Goal: Book appointment/travel/reservation

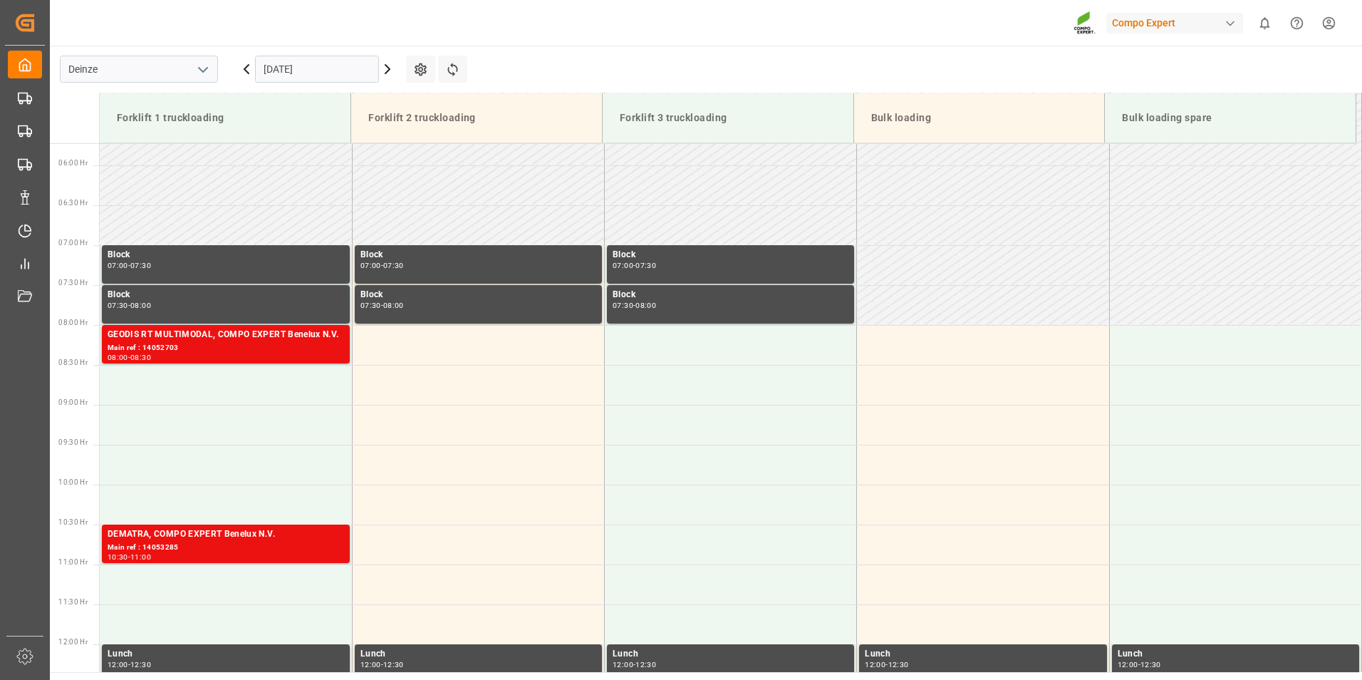
scroll to position [450, 0]
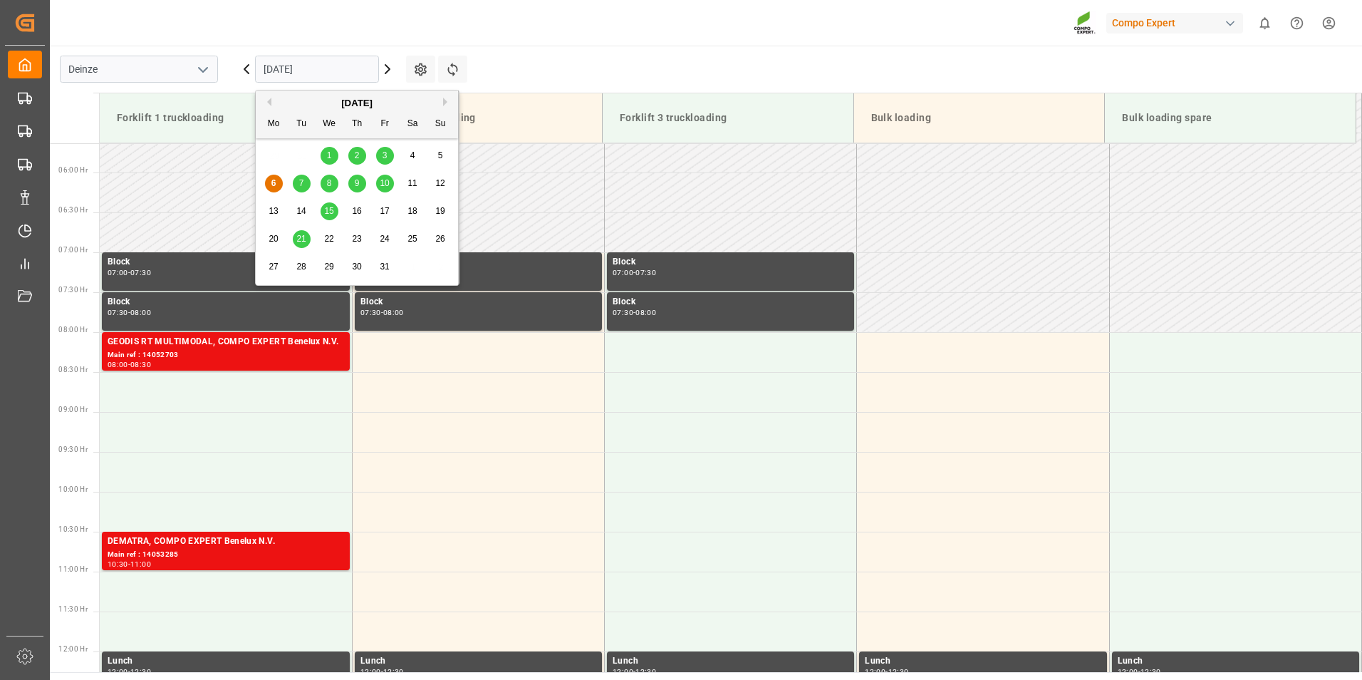
click at [346, 71] on input "[DATE]" at bounding box center [317, 69] width 124 height 27
click at [301, 180] on span "7" at bounding box center [301, 183] width 5 height 10
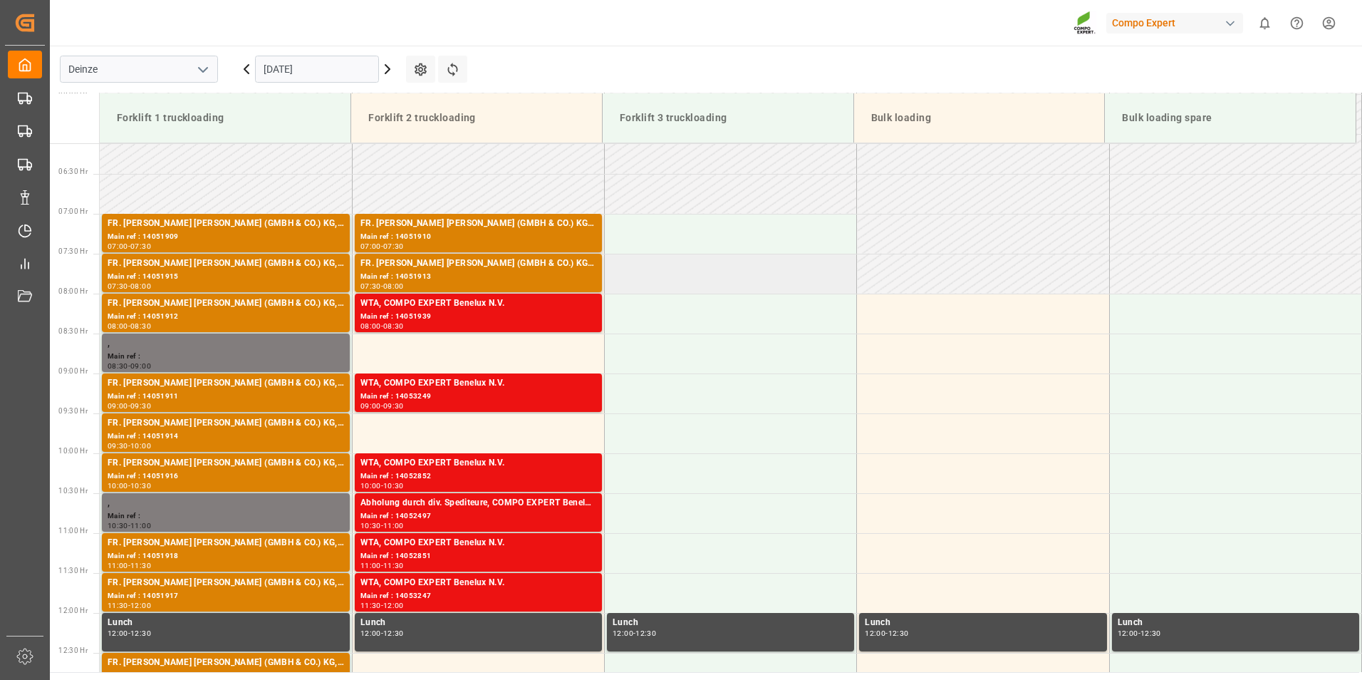
scroll to position [620, 0]
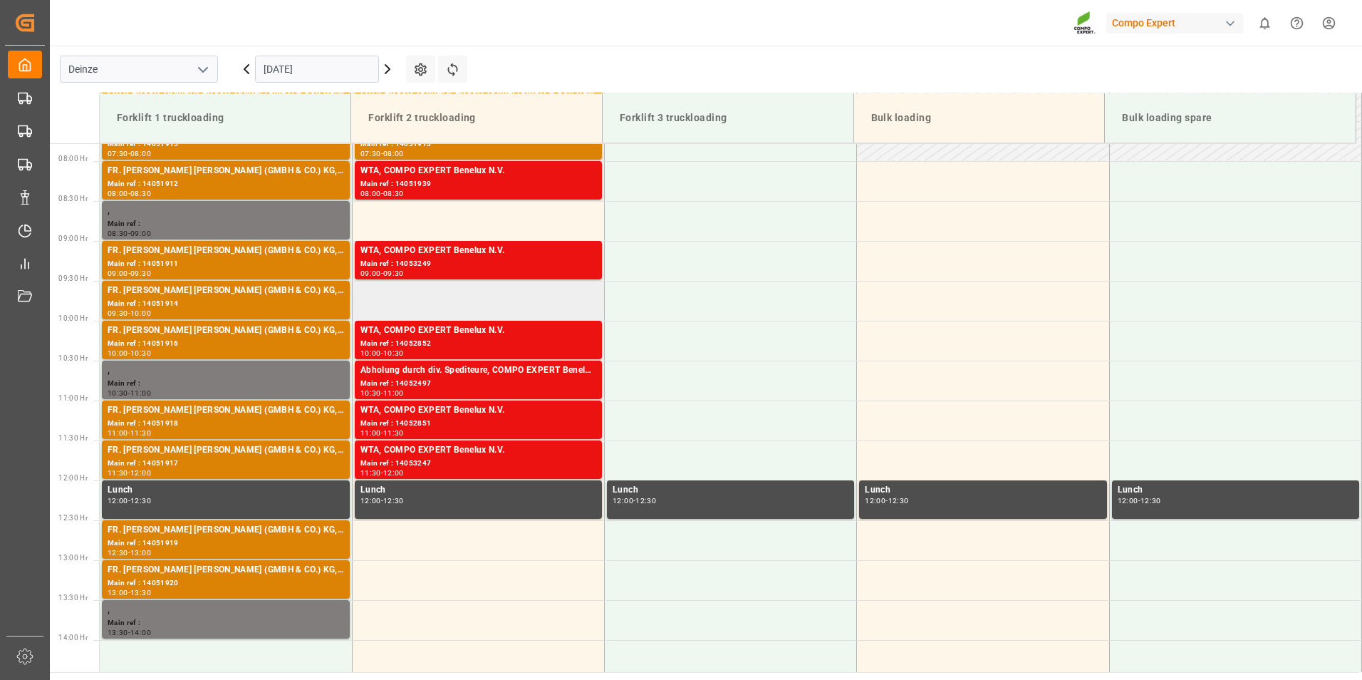
click at [378, 298] on td at bounding box center [478, 301] width 252 height 40
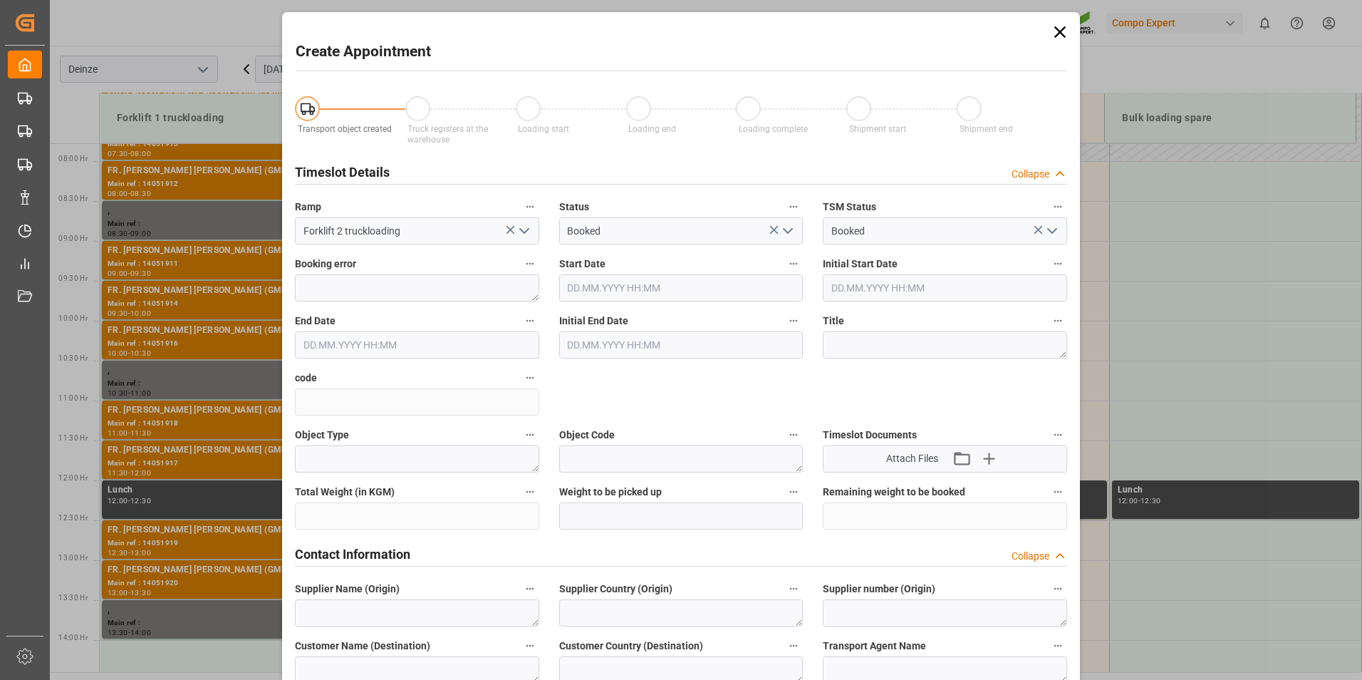
type input "[DATE] 09:30"
type input "[DATE] 10:00"
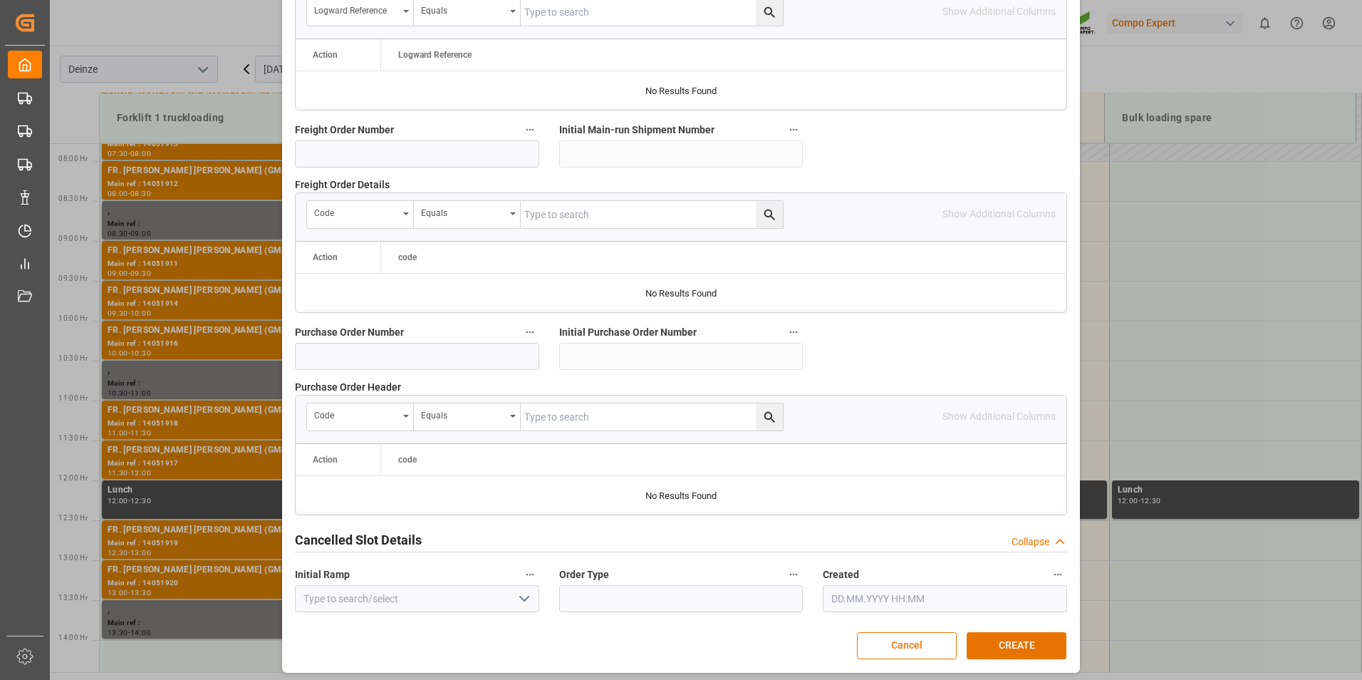
scroll to position [1297, 0]
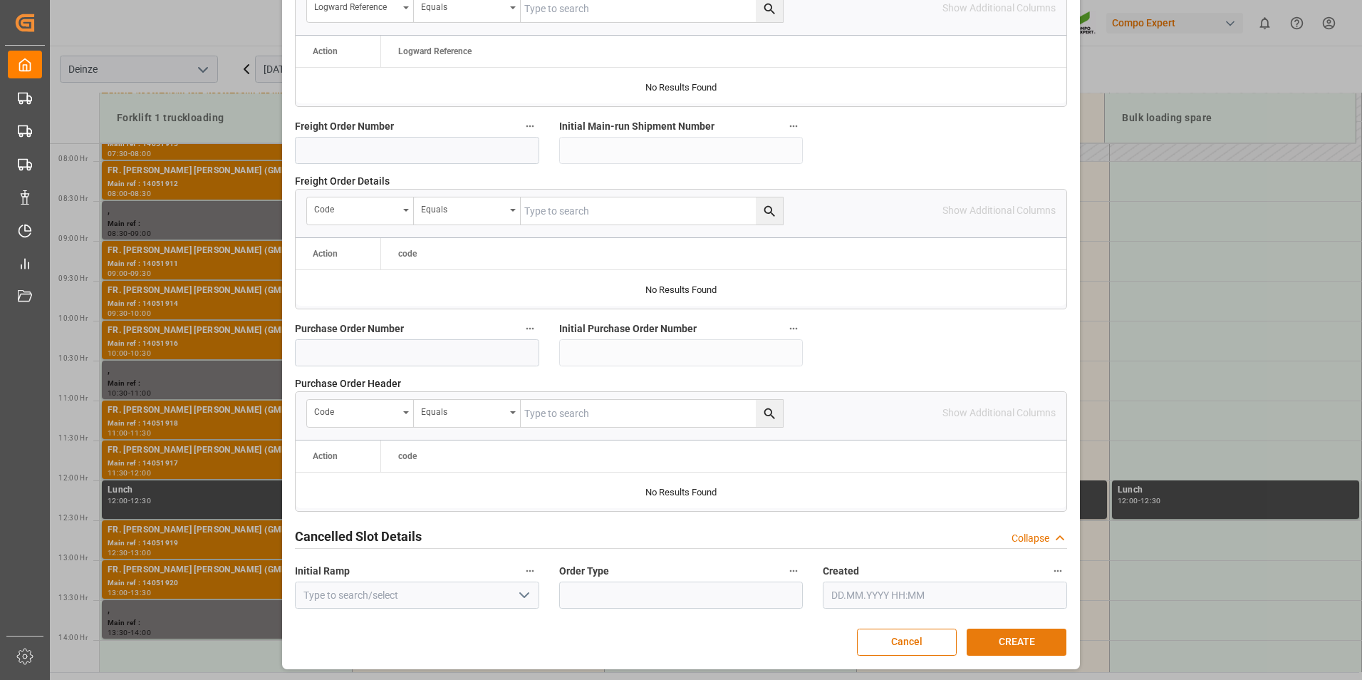
click at [1006, 635] on button "CREATE" at bounding box center [1017, 641] width 100 height 27
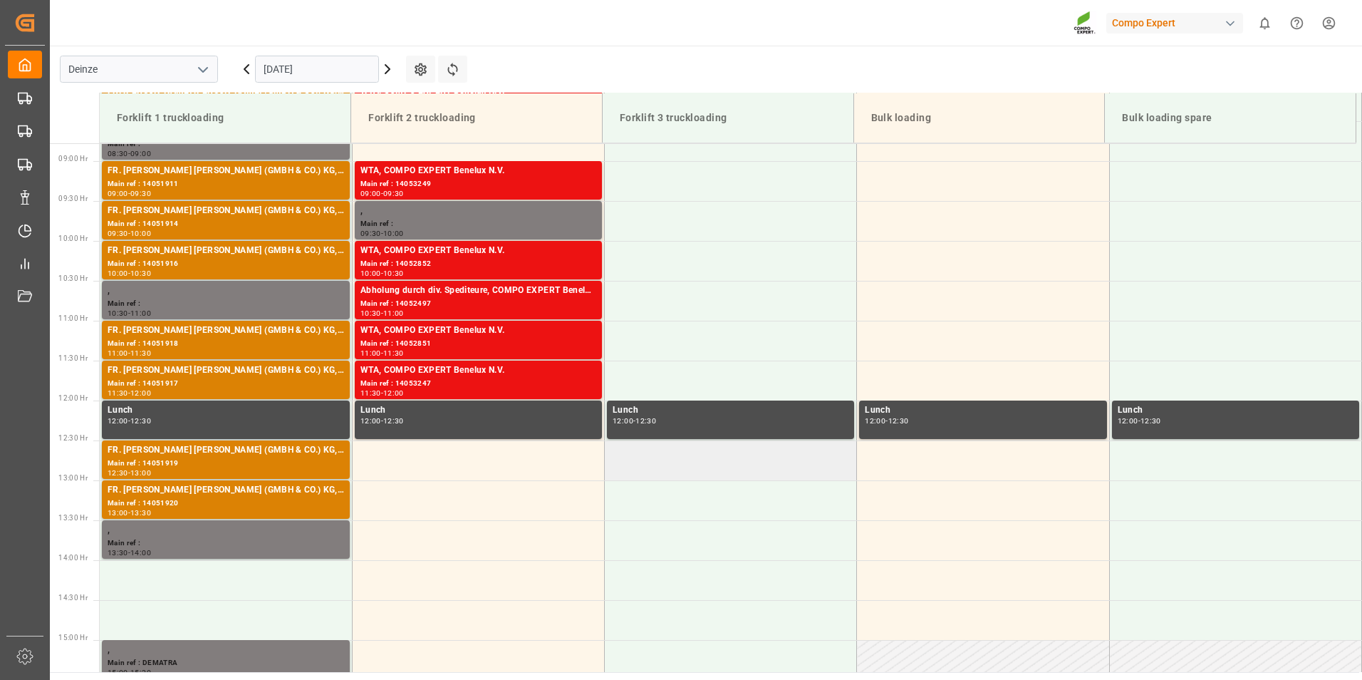
scroll to position [487, 0]
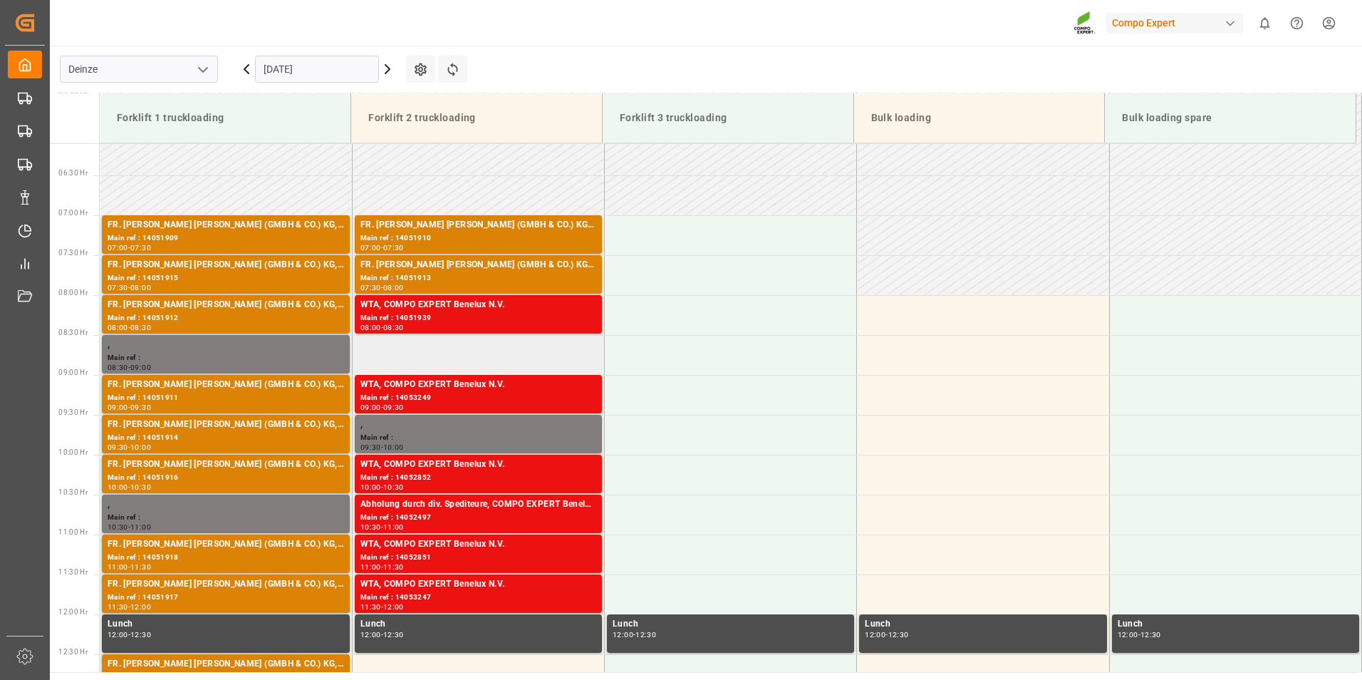
click at [382, 359] on td at bounding box center [478, 355] width 252 height 40
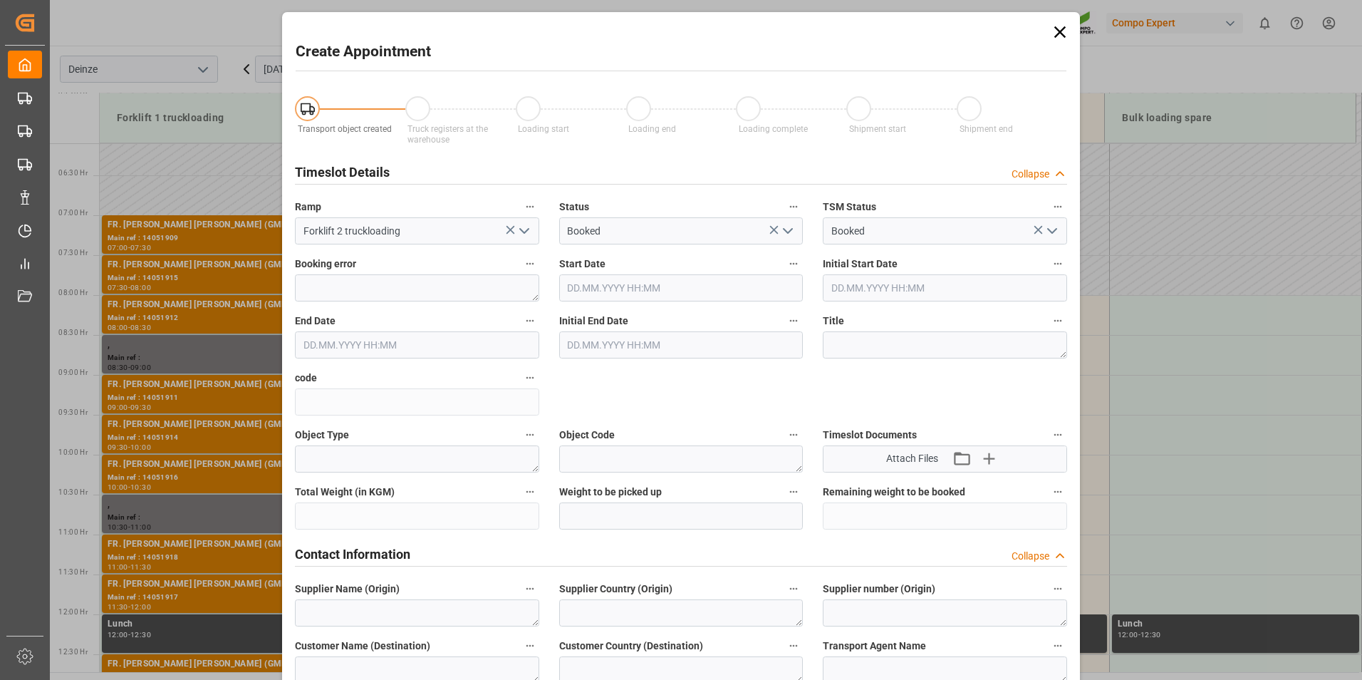
type input "[DATE] 08:30"
type input "[DATE] 09:00"
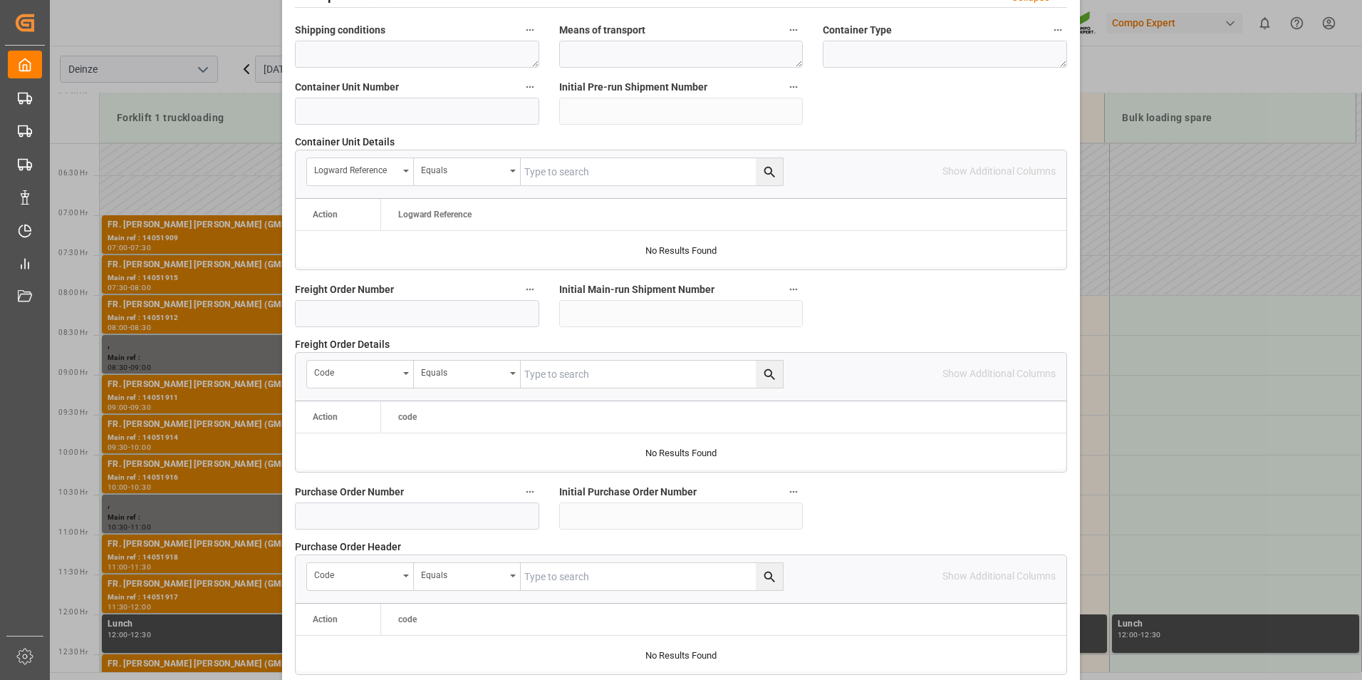
scroll to position [1297, 0]
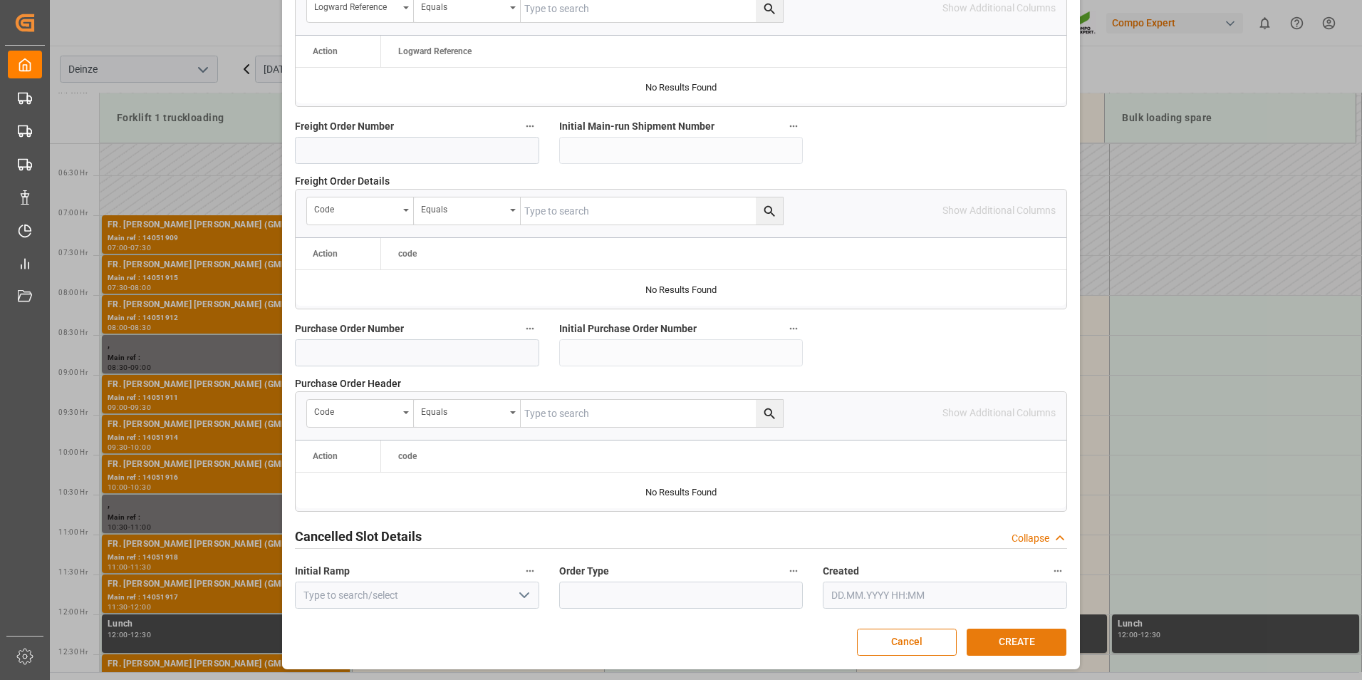
click at [1013, 635] on button "CREATE" at bounding box center [1017, 641] width 100 height 27
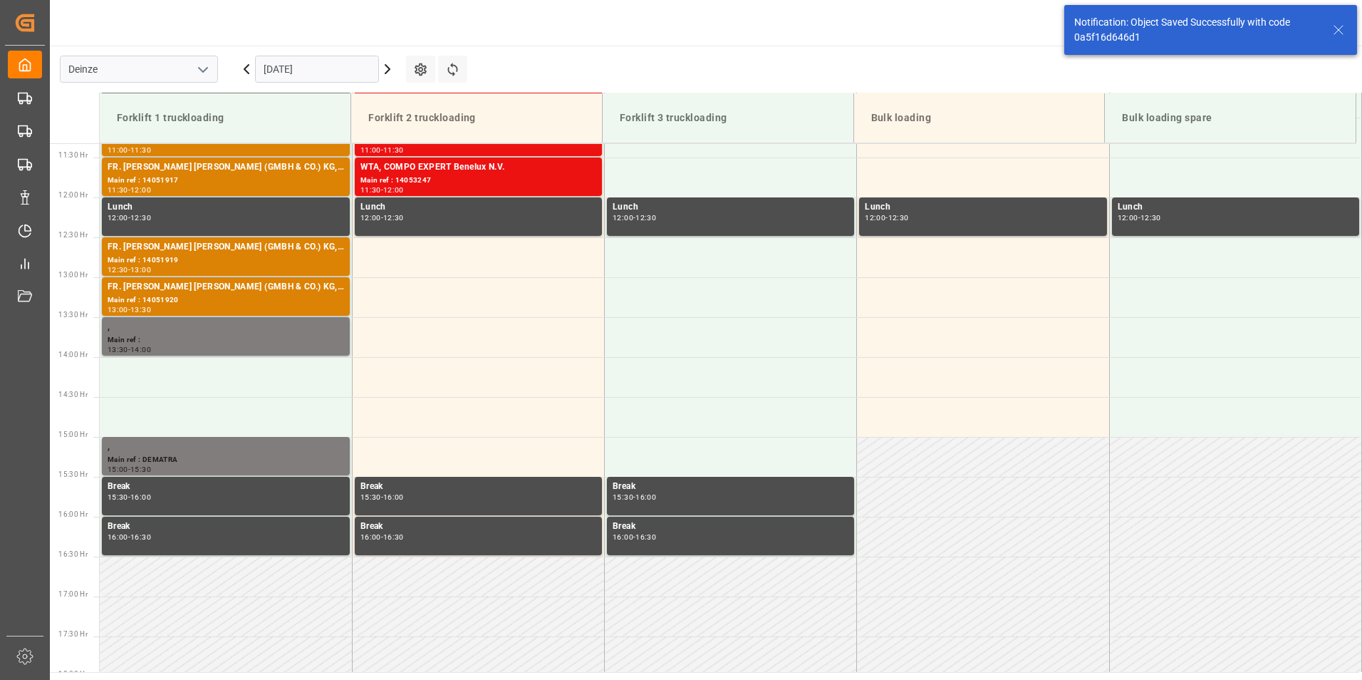
scroll to position [905, 0]
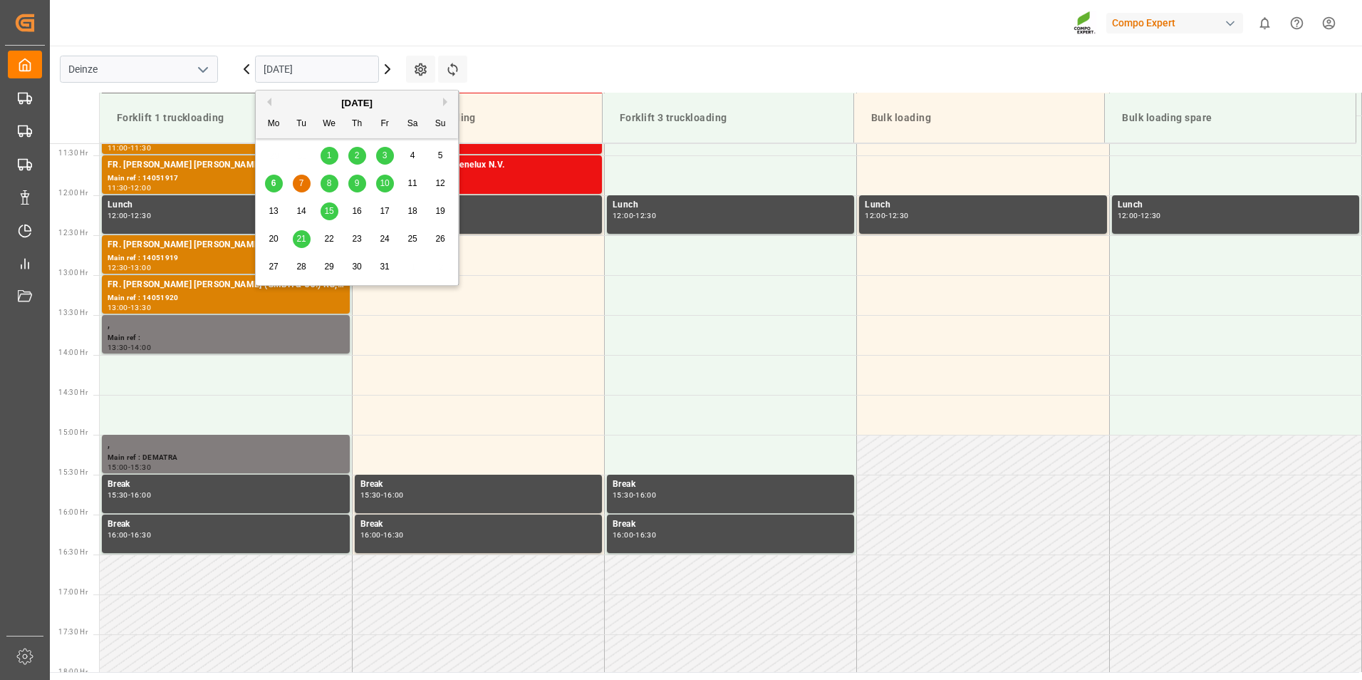
click at [322, 71] on input "[DATE]" at bounding box center [317, 69] width 124 height 27
click at [331, 185] on span "8" at bounding box center [329, 183] width 5 height 10
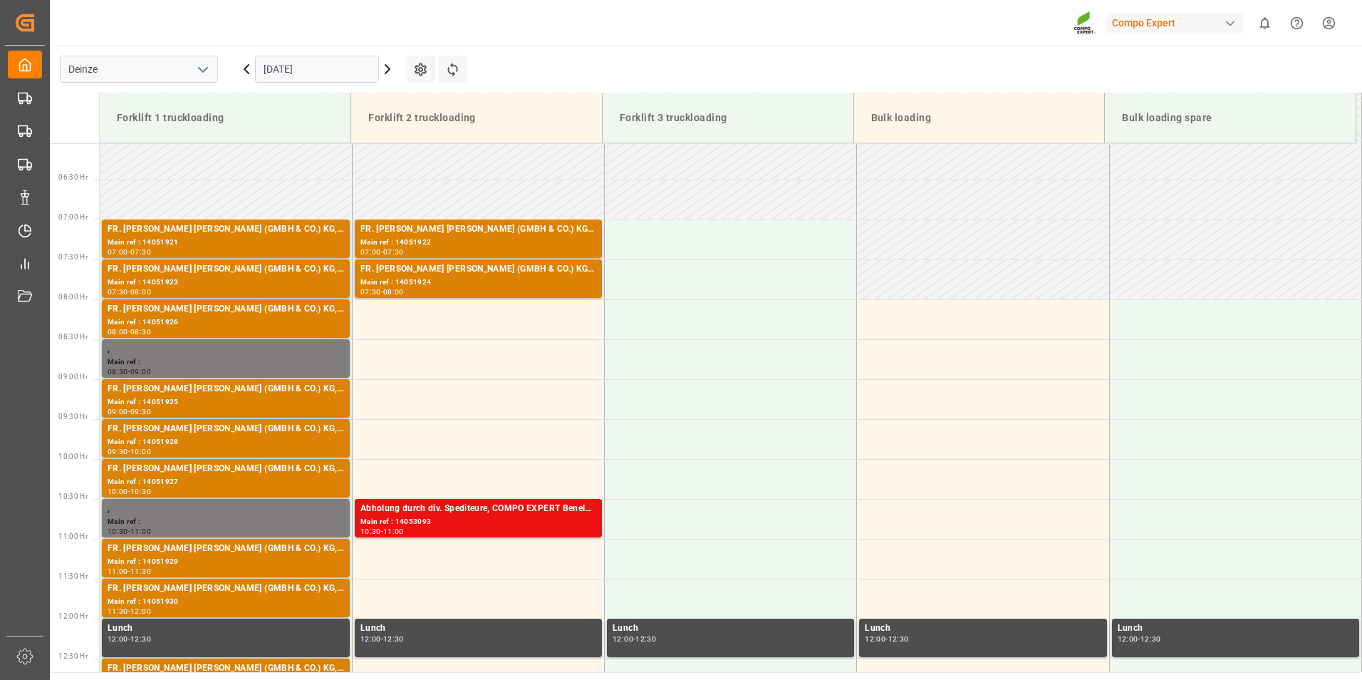
scroll to position [549, 0]
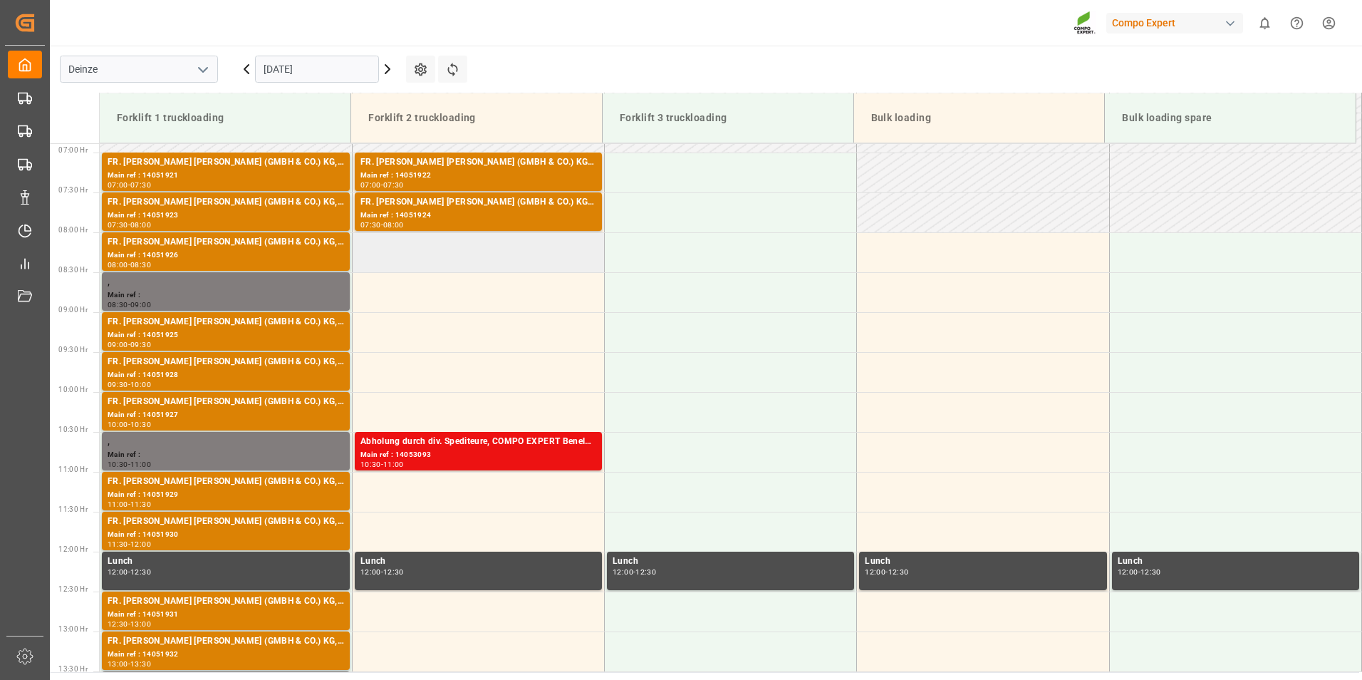
click at [376, 252] on td at bounding box center [478, 252] width 252 height 40
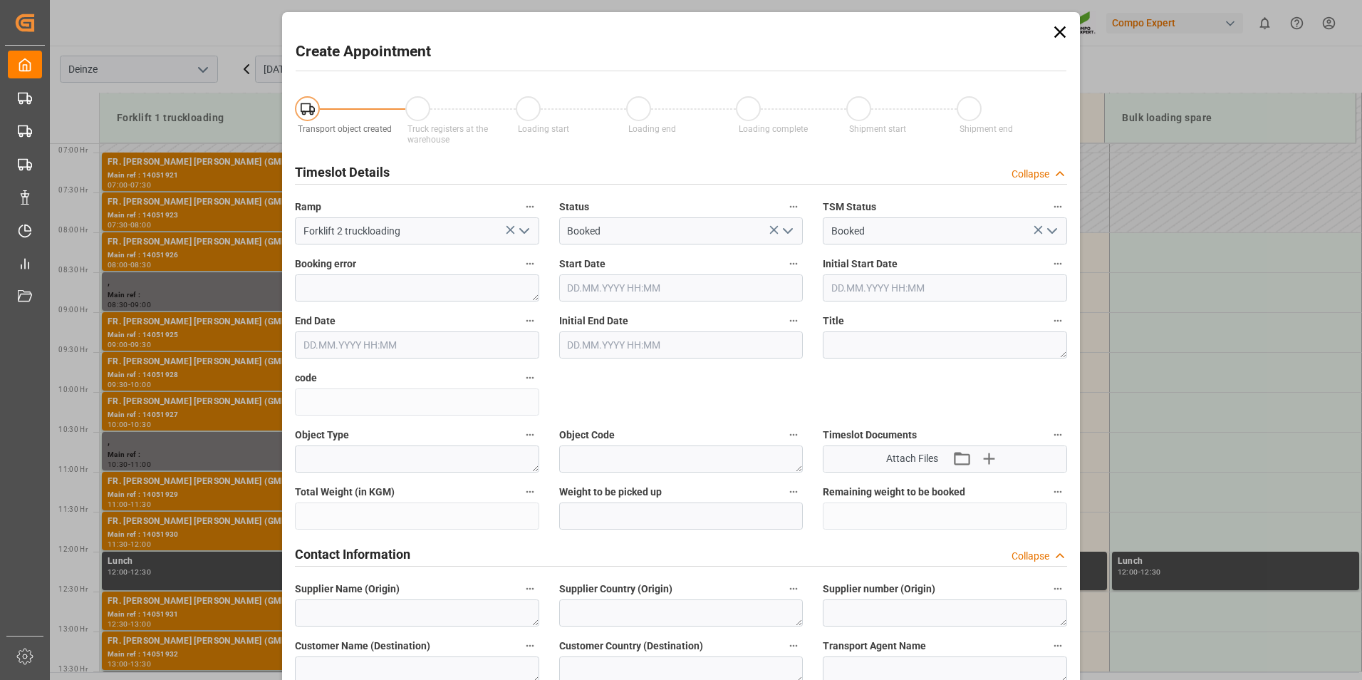
type input "[DATE] 08:00"
type input "[DATE] 08:30"
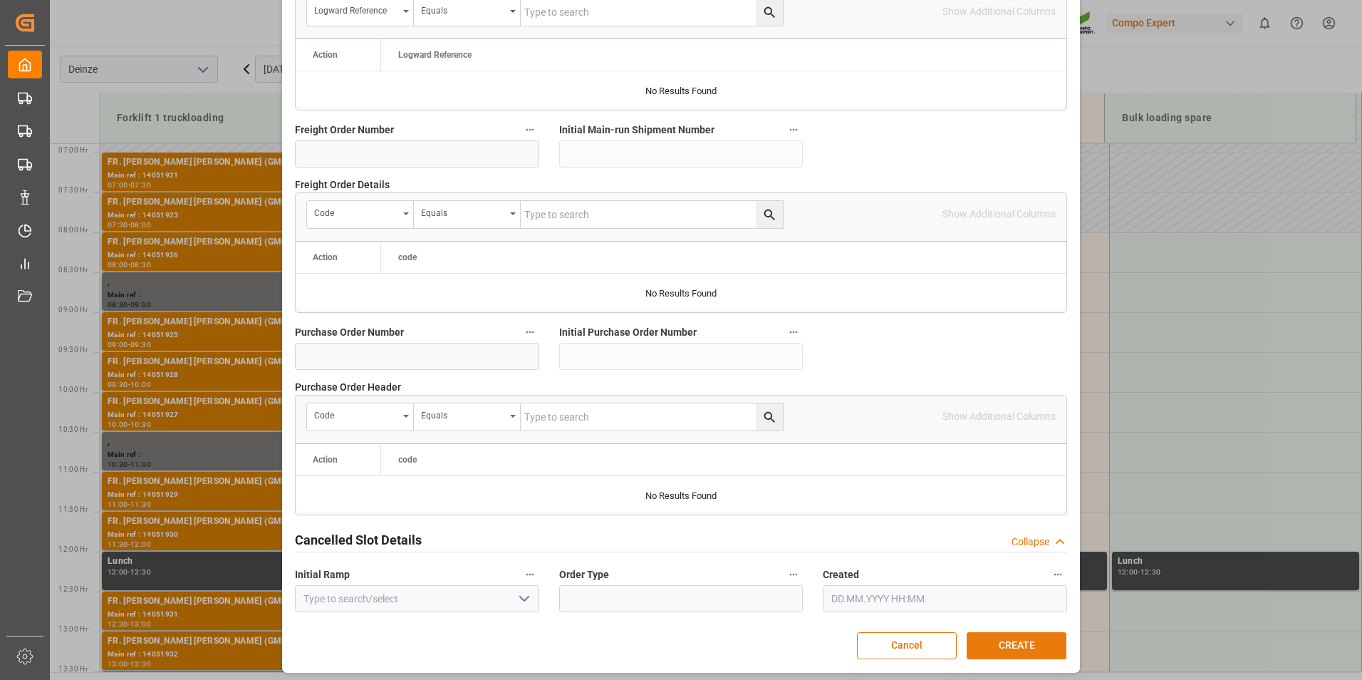
scroll to position [1297, 0]
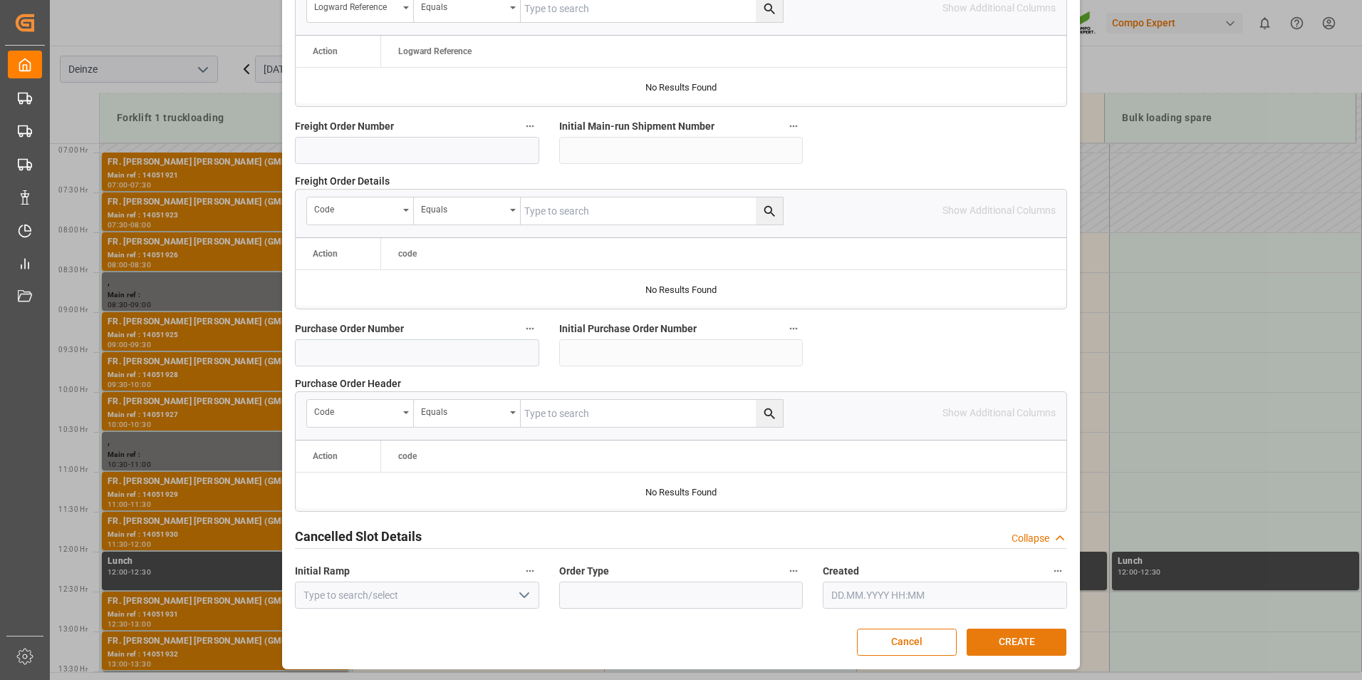
click at [1030, 642] on button "CREATE" at bounding box center [1017, 641] width 100 height 27
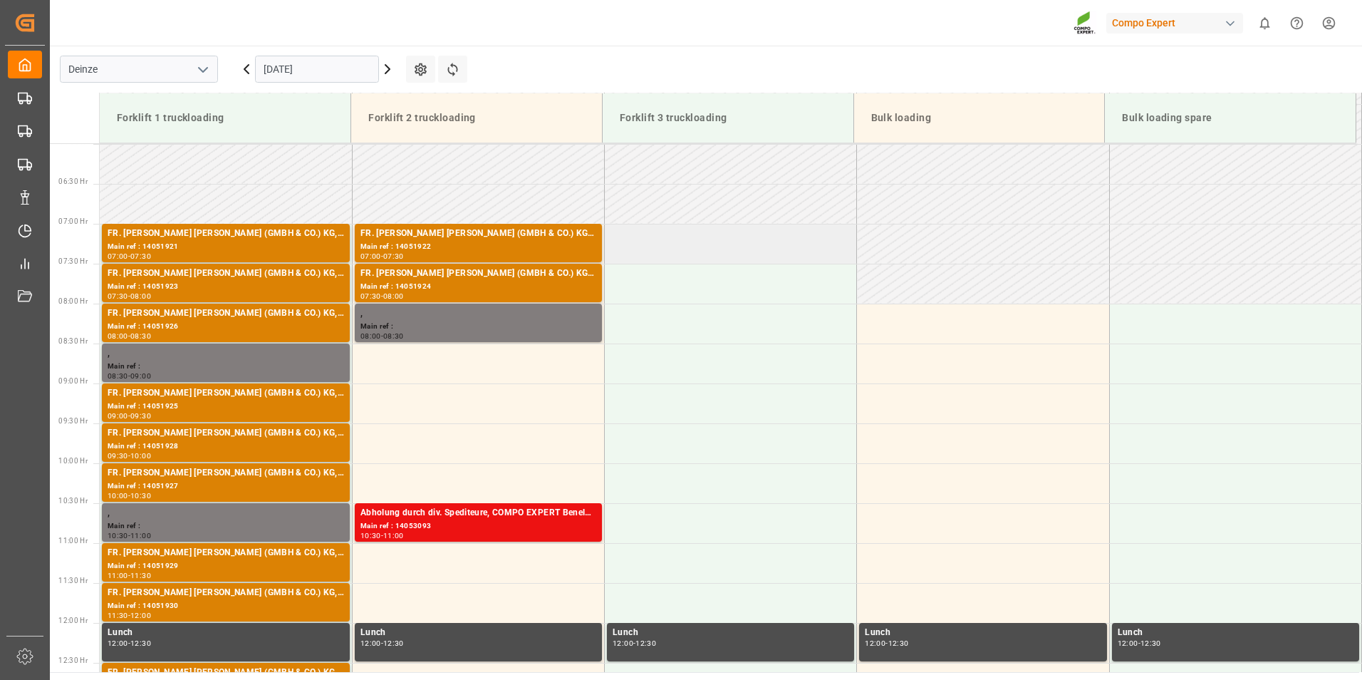
scroll to position [692, 0]
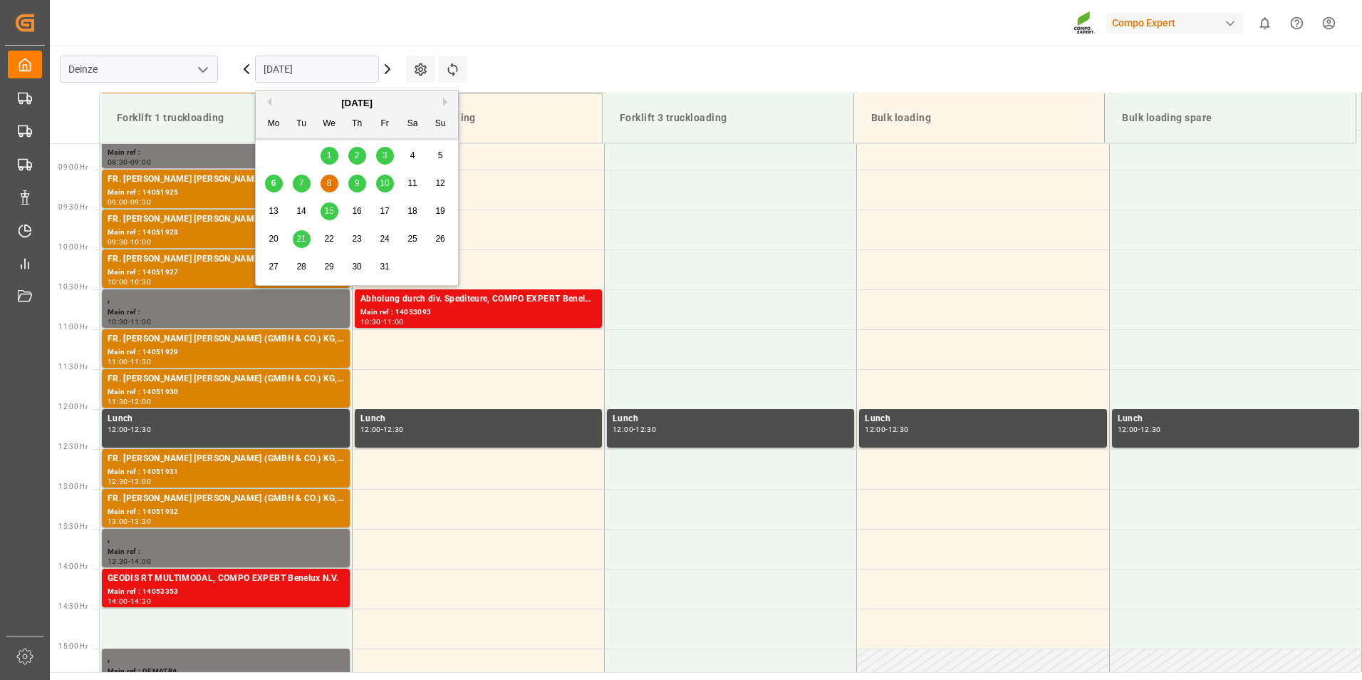
click at [361, 66] on input "[DATE]" at bounding box center [317, 69] width 124 height 27
click at [356, 182] on span "9" at bounding box center [357, 183] width 5 height 10
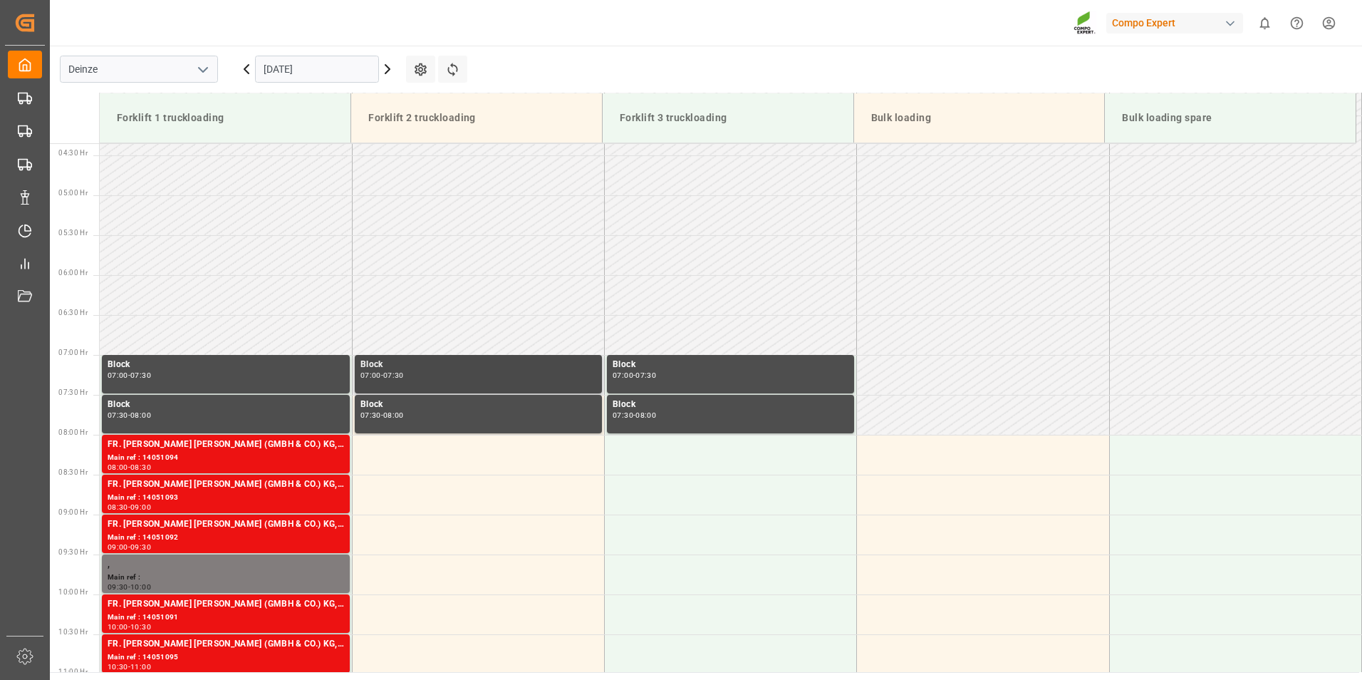
scroll to position [336, 0]
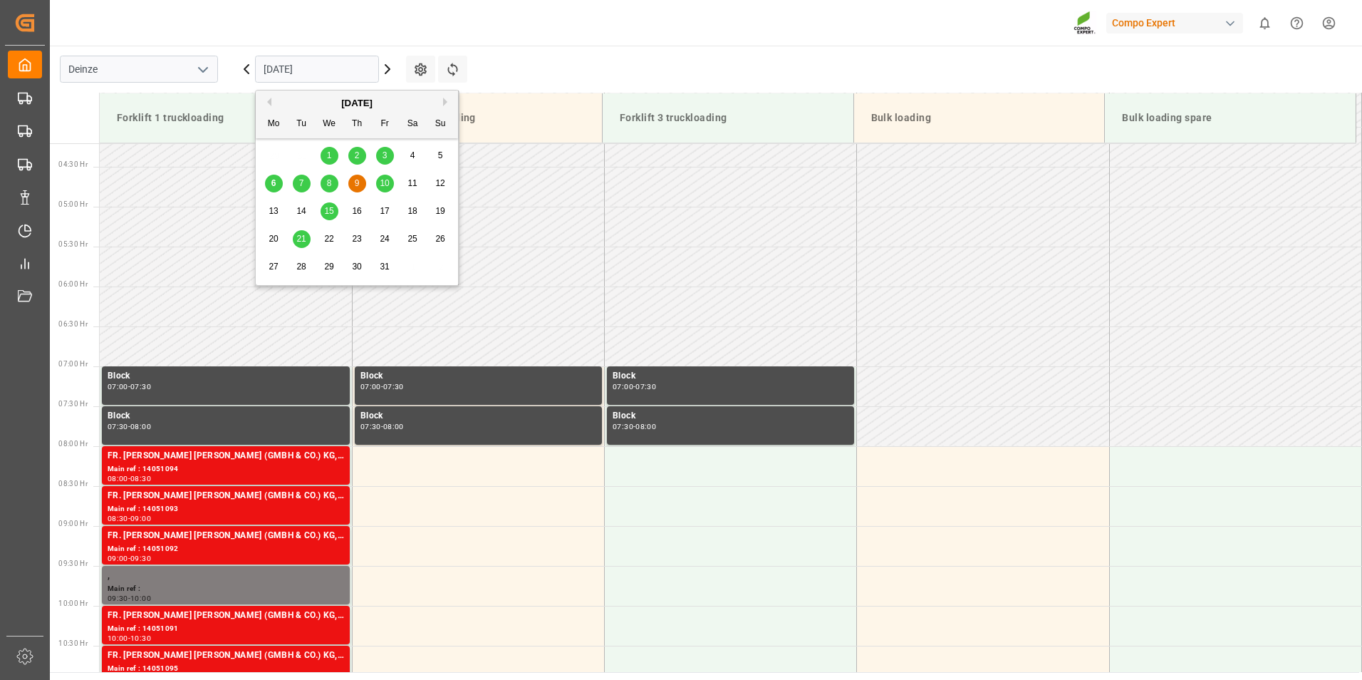
click at [346, 60] on input "[DATE]" at bounding box center [317, 69] width 124 height 27
click at [274, 185] on span "6" at bounding box center [273, 183] width 5 height 10
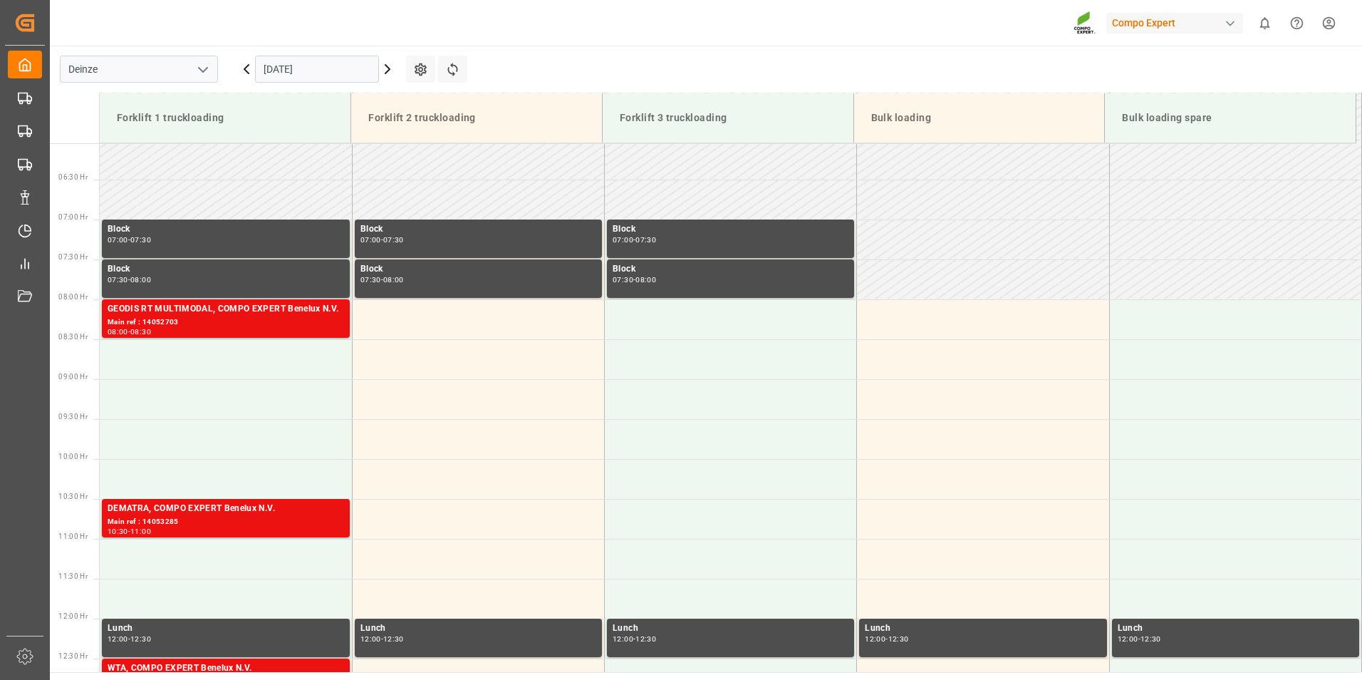
scroll to position [549, 0]
